Goal: Task Accomplishment & Management: Use online tool/utility

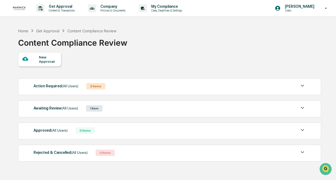
click at [161, 108] on div "Awaiting Review (All Users) 1 Item" at bounding box center [170, 107] width 272 height 7
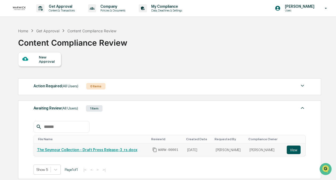
click at [287, 150] on button "View" at bounding box center [294, 149] width 14 height 9
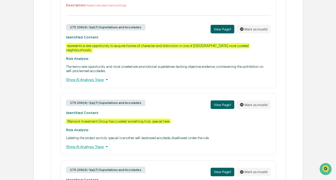
scroll to position [455, 0]
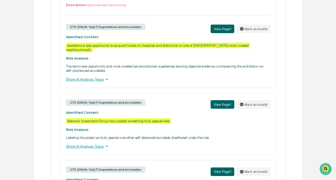
click at [90, 75] on div "Automatically generated conflict marked as invalid by [PERSON_NAME] Reason: Not…" at bounding box center [168, 34] width 216 height 107
click at [88, 80] on div "Show AI Analysis Trace" at bounding box center [168, 79] width 204 height 6
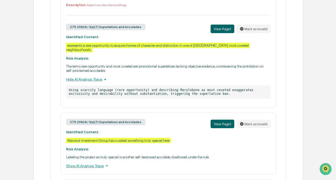
scroll to position [541, 0]
